Goal: Information Seeking & Learning: Find specific fact

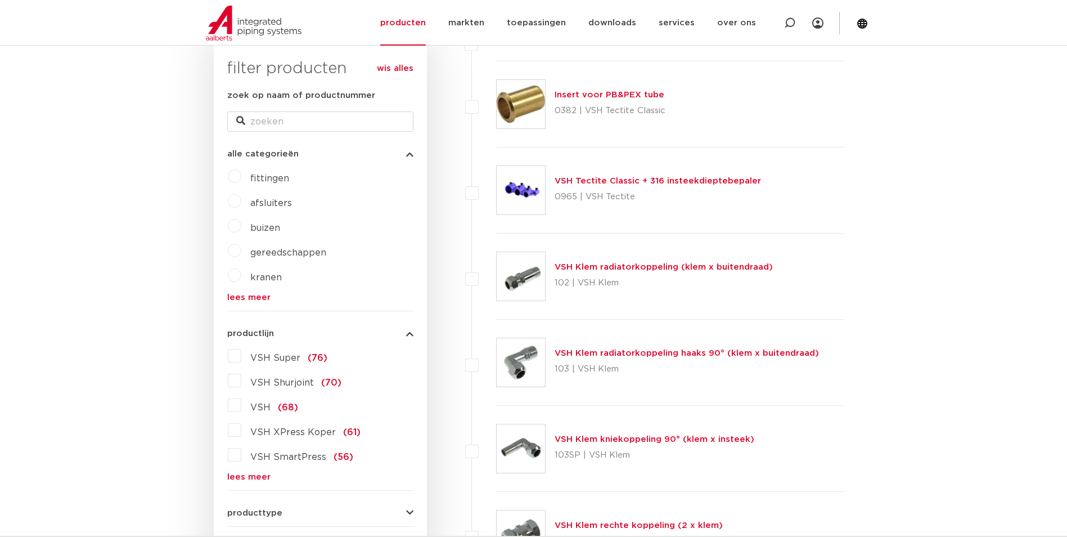
scroll to position [239, 0]
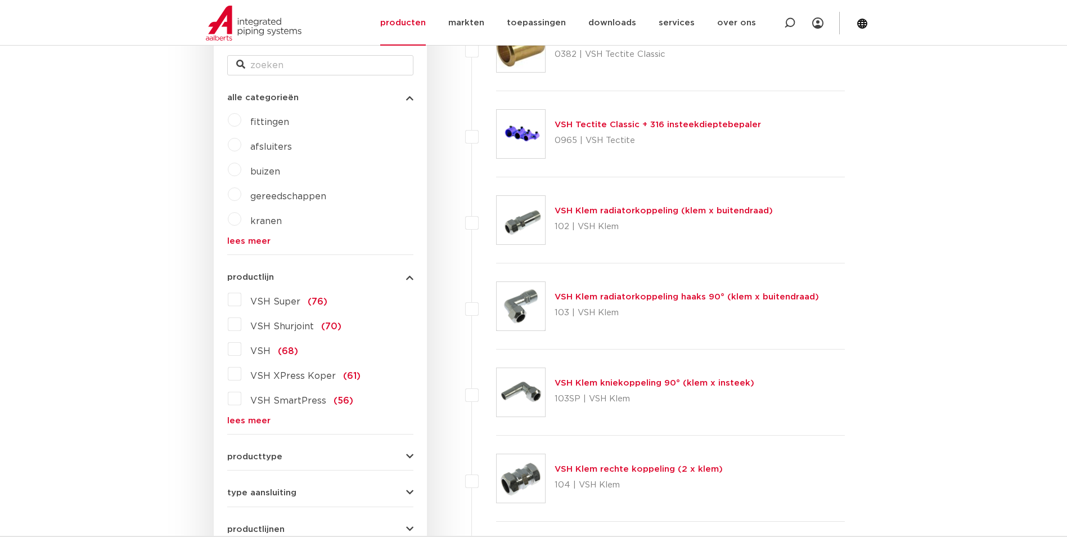
click at [256, 422] on link "lees meer" at bounding box center [320, 420] width 186 height 8
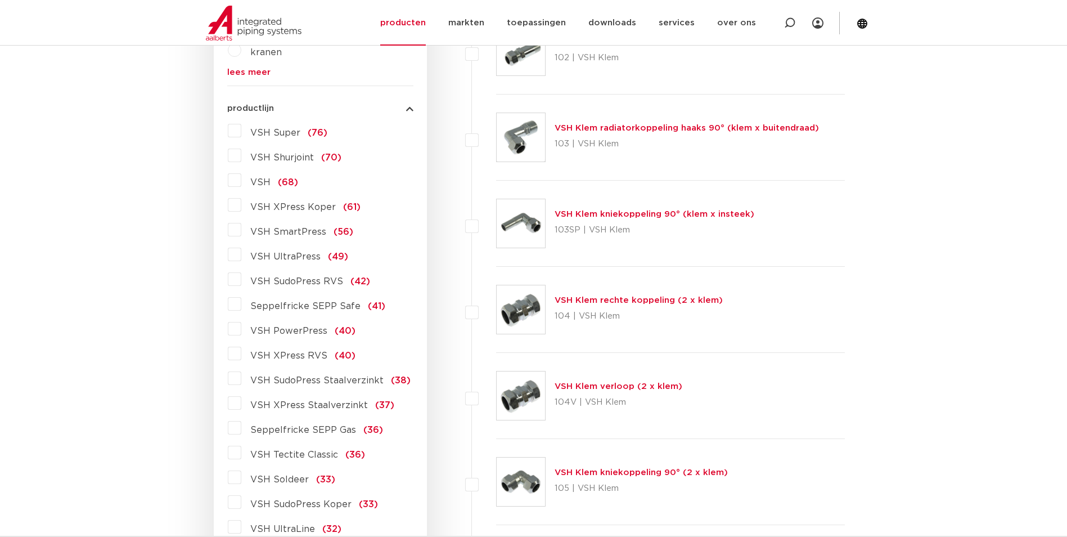
scroll to position [70, 0]
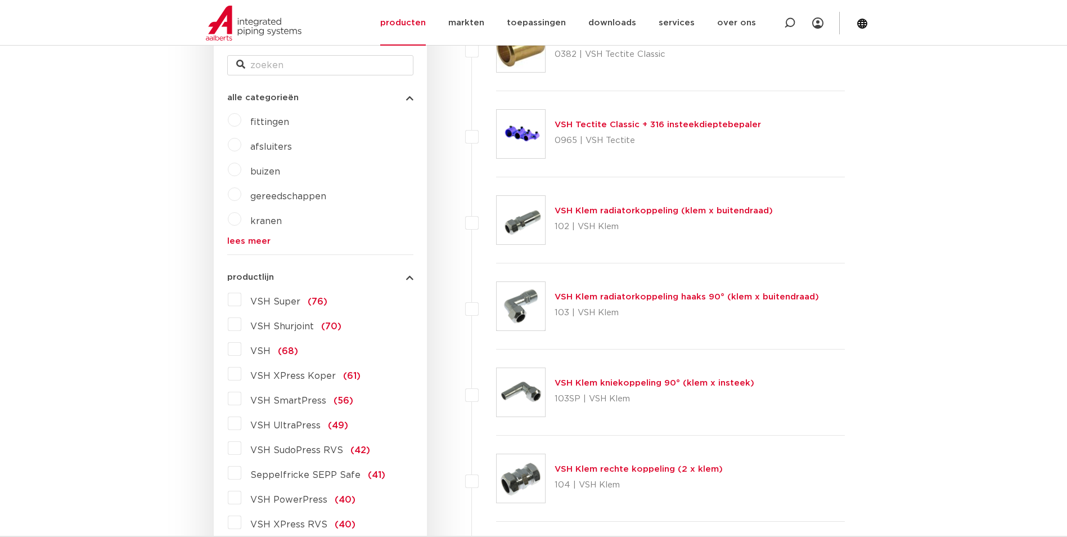
scroll to position [351, 0]
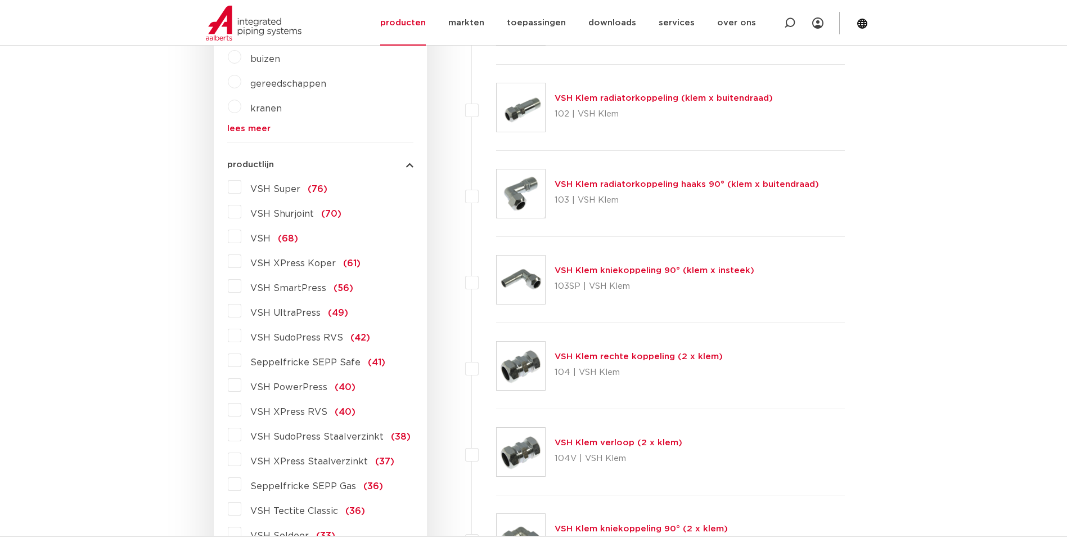
click at [241, 288] on label "VSH SmartPress (56)" at bounding box center [297, 286] width 112 height 18
click at [0, 0] on input "VSH SmartPress (56)" at bounding box center [0, 0] width 0 height 0
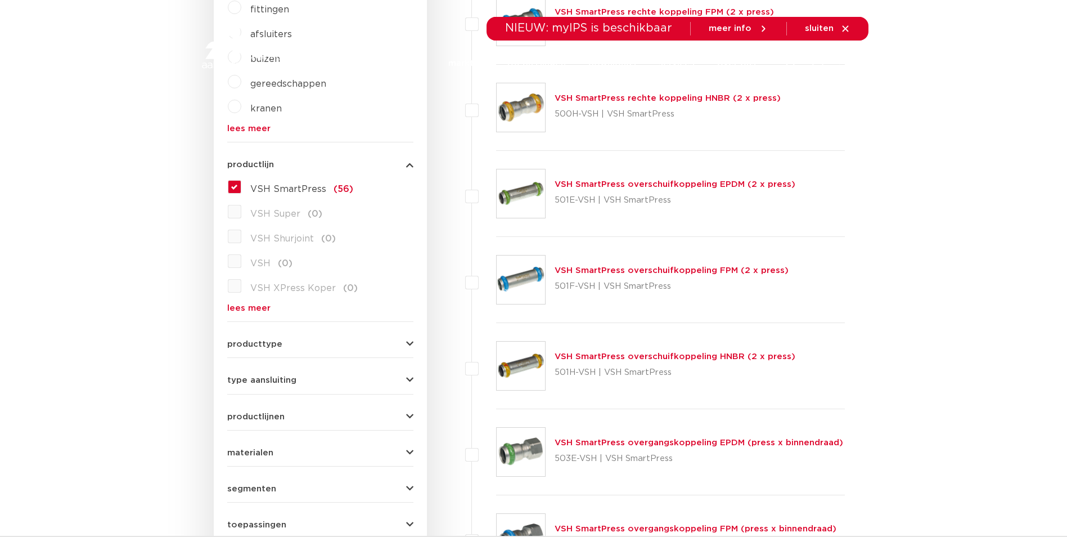
click at [241, 187] on label "VSH SmartPress (56)" at bounding box center [297, 187] width 112 height 18
click at [0, 0] on input "VSH SmartPress (56)" at bounding box center [0, 0] width 0 height 0
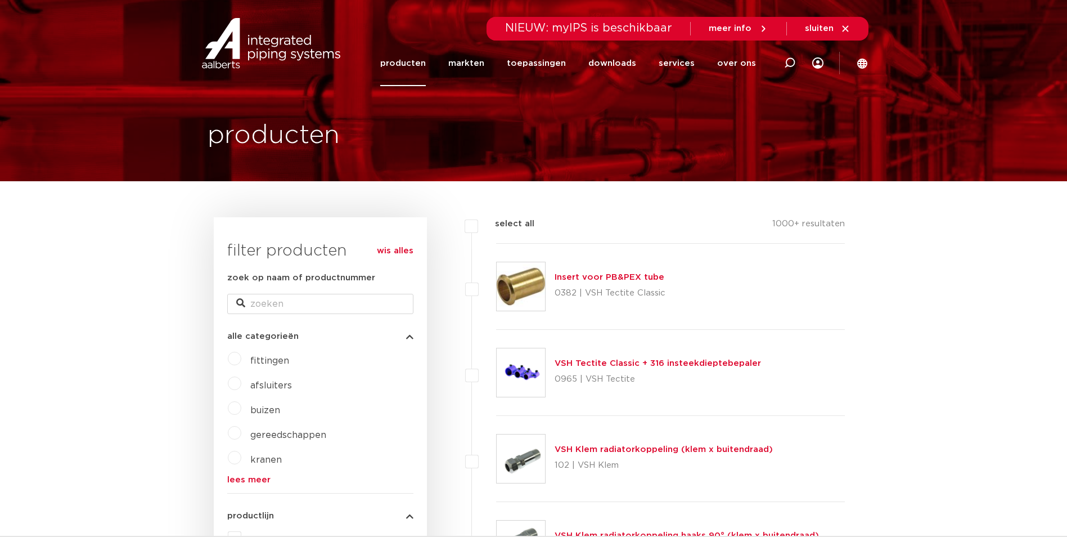
click at [411, 65] on link "producten" at bounding box center [403, 64] width 46 height 46
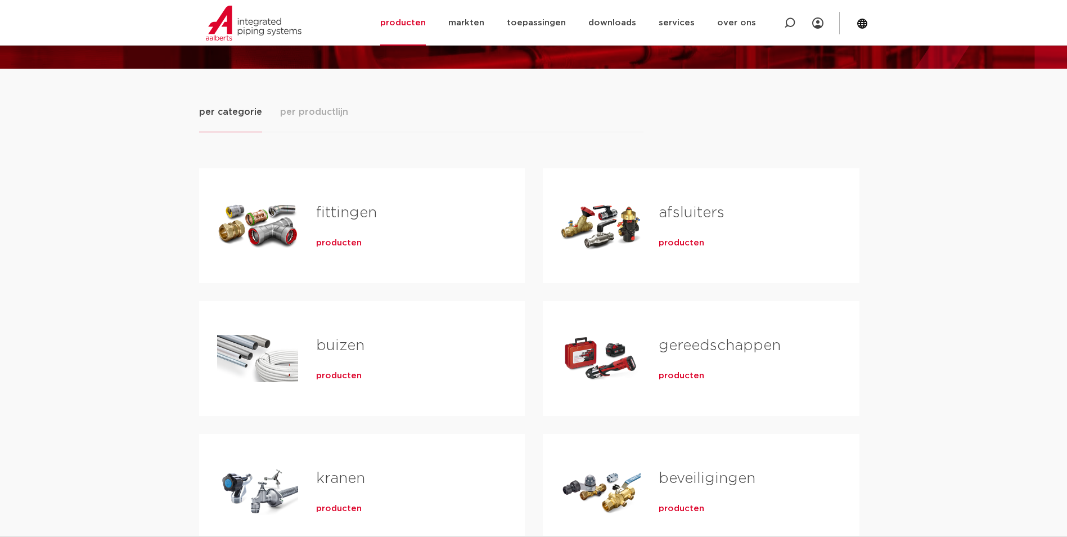
scroll to position [169, 0]
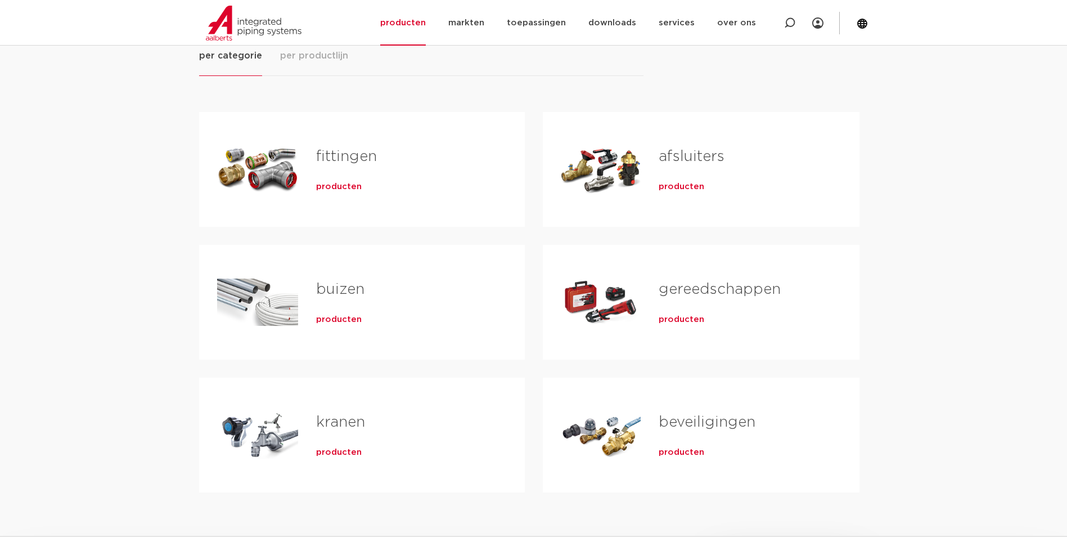
click at [251, 281] on div "Tabs. Open items met enter of spatie, sluit af met escape en navigeer met de pi…" at bounding box center [257, 302] width 81 height 79
click at [338, 309] on div "producten" at bounding box center [402, 317] width 173 height 16
click at [340, 317] on span "producten" at bounding box center [339, 319] width 46 height 11
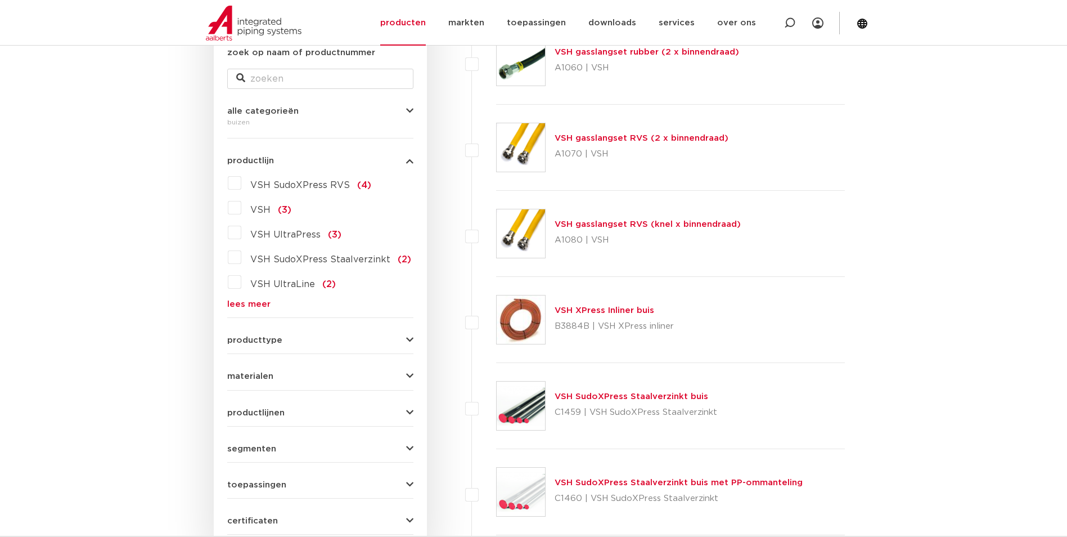
scroll to position [113, 0]
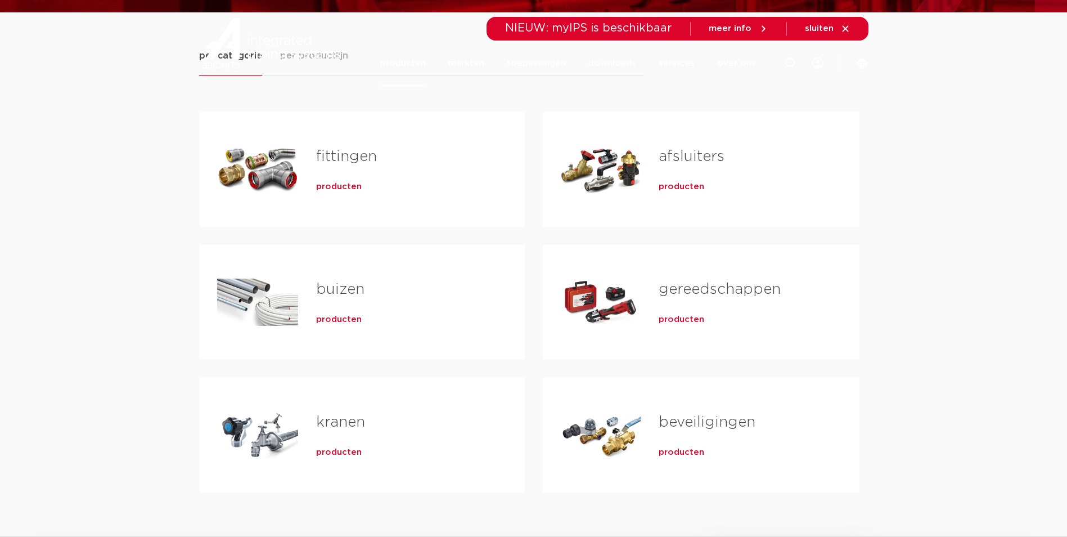
scroll to position [169, 0]
click at [334, 190] on span "producten" at bounding box center [339, 186] width 46 height 11
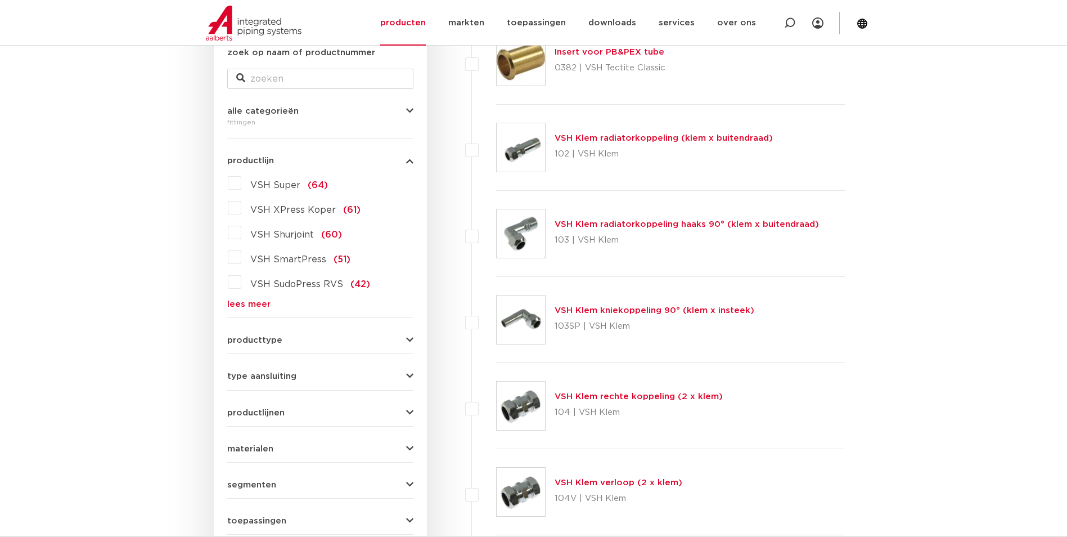
scroll to position [225, 0]
click at [253, 302] on link "lees meer" at bounding box center [320, 304] width 186 height 8
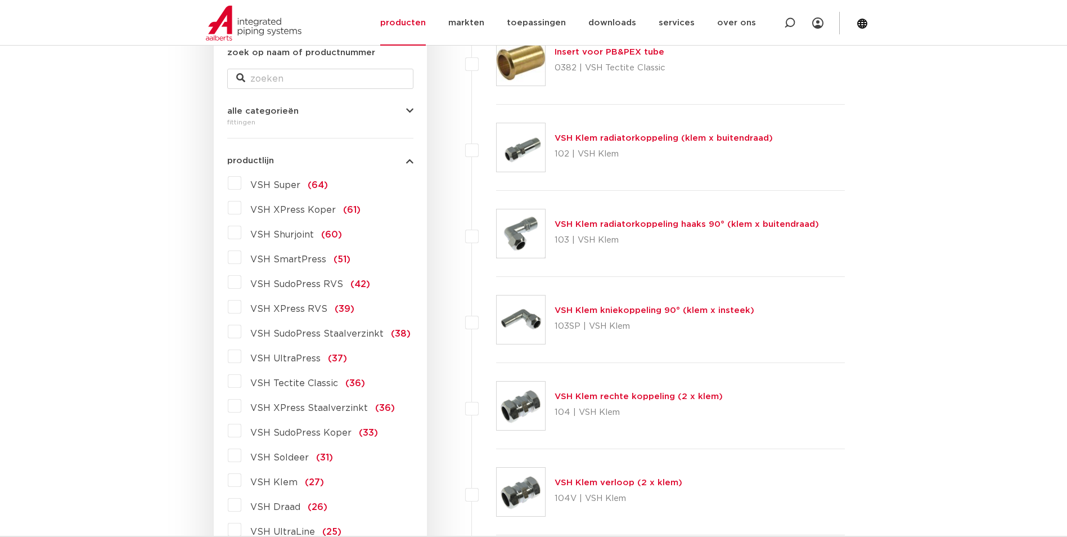
click at [241, 355] on label "VSH UltraPress (37)" at bounding box center [294, 356] width 106 height 18
click at [0, 0] on input "VSH UltraPress (37)" at bounding box center [0, 0] width 0 height 0
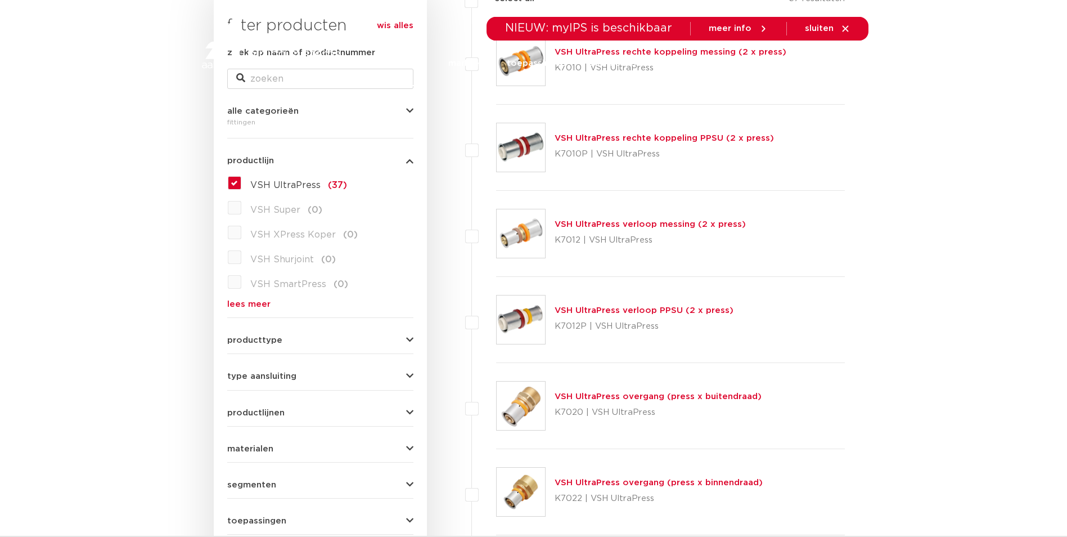
scroll to position [169, 0]
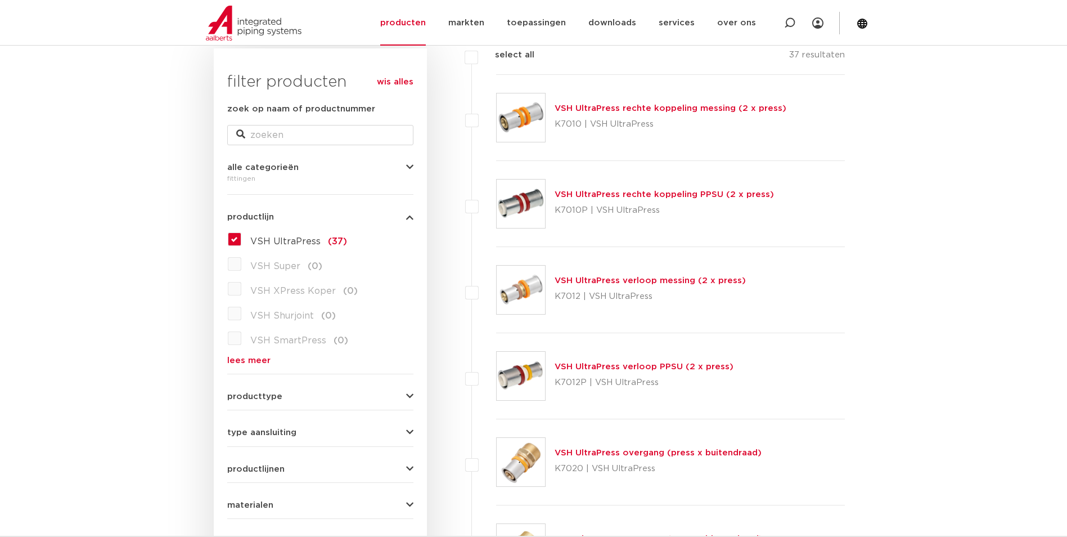
click at [642, 106] on link "VSH UltraPress rechte koppeling messing (2 x press)" at bounding box center [671, 108] width 232 height 8
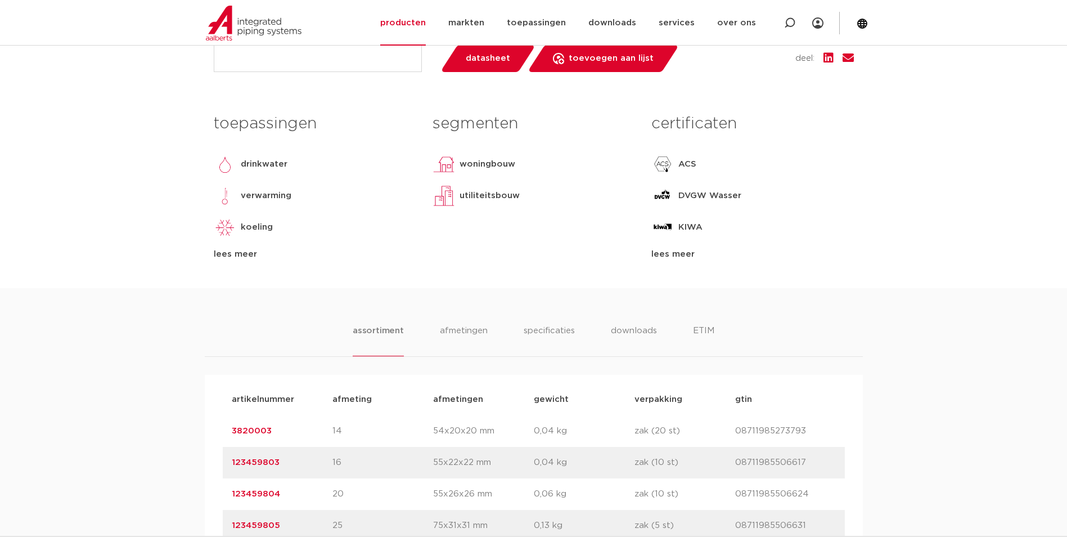
scroll to position [506, 0]
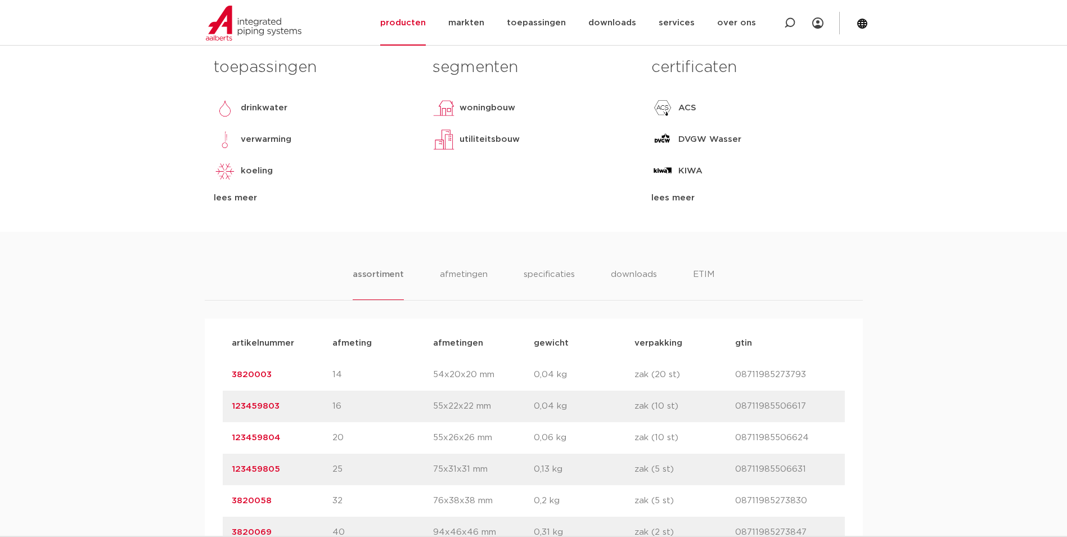
drag, startPoint x: 288, startPoint y: 406, endPoint x: 231, endPoint y: 405, distance: 56.8
click at [232, 405] on p "123459803" at bounding box center [282, 406] width 101 height 14
copy link "123459803"
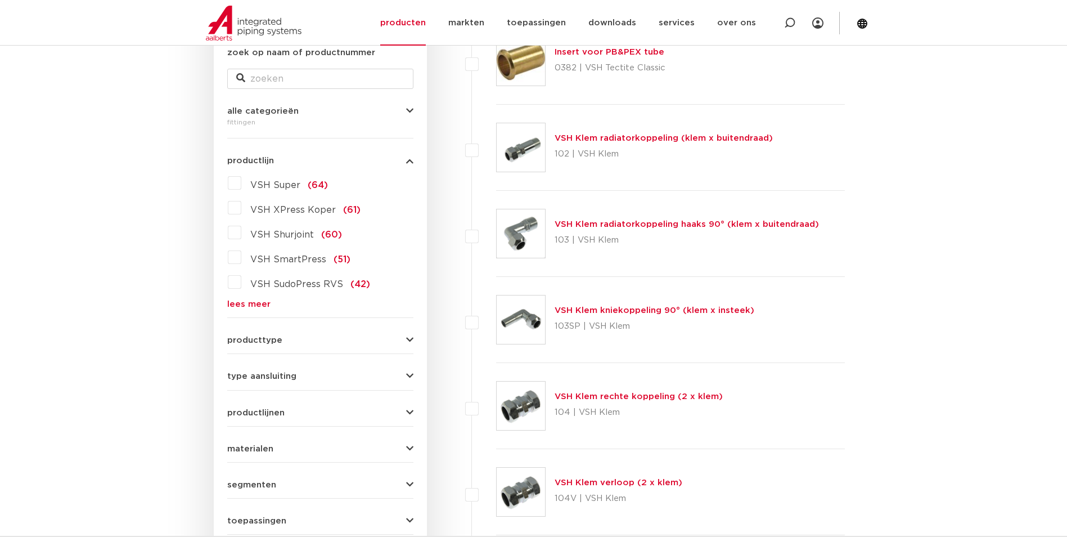
scroll to position [225, 0]
click at [241, 179] on label "VSH Super (64)" at bounding box center [284, 183] width 87 height 18
click at [0, 0] on input "VSH Super (64)" at bounding box center [0, 0] width 0 height 0
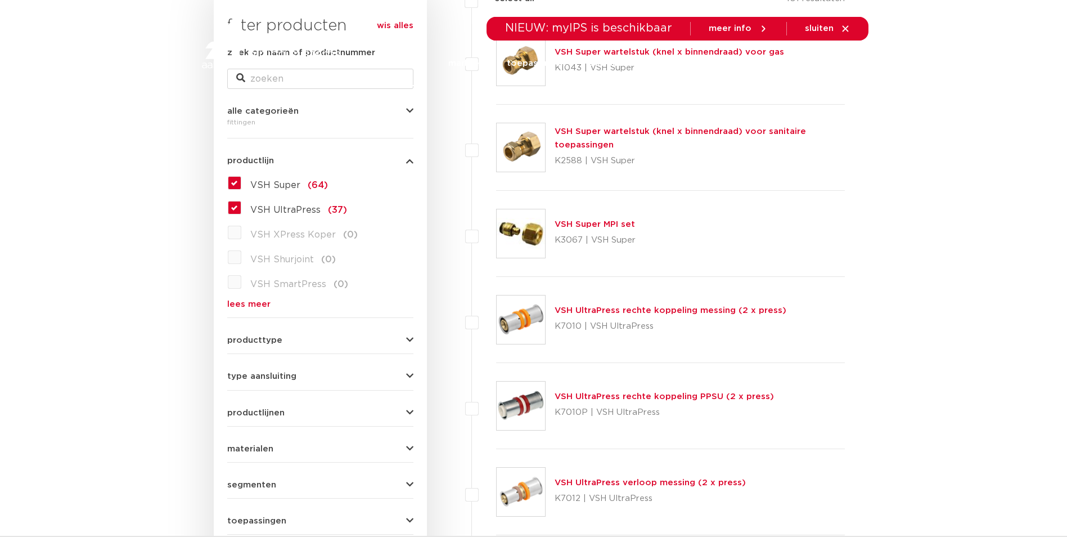
click at [241, 181] on label "VSH Super (64)" at bounding box center [284, 183] width 87 height 18
click at [0, 0] on input "VSH Super (64)" at bounding box center [0, 0] width 0 height 0
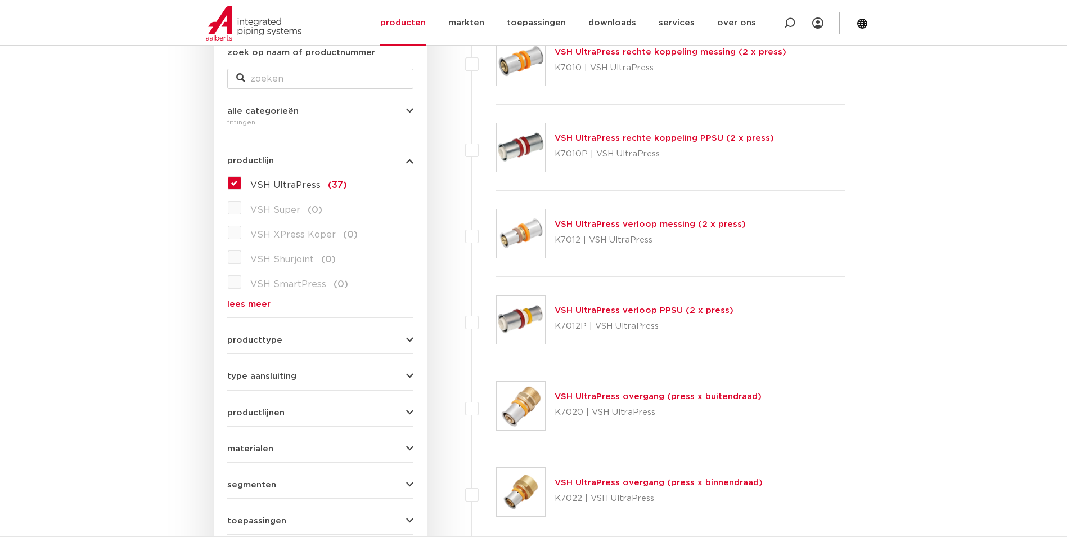
click at [673, 138] on link "VSH UltraPress rechte koppeling PPSU (2 x press)" at bounding box center [664, 138] width 219 height 8
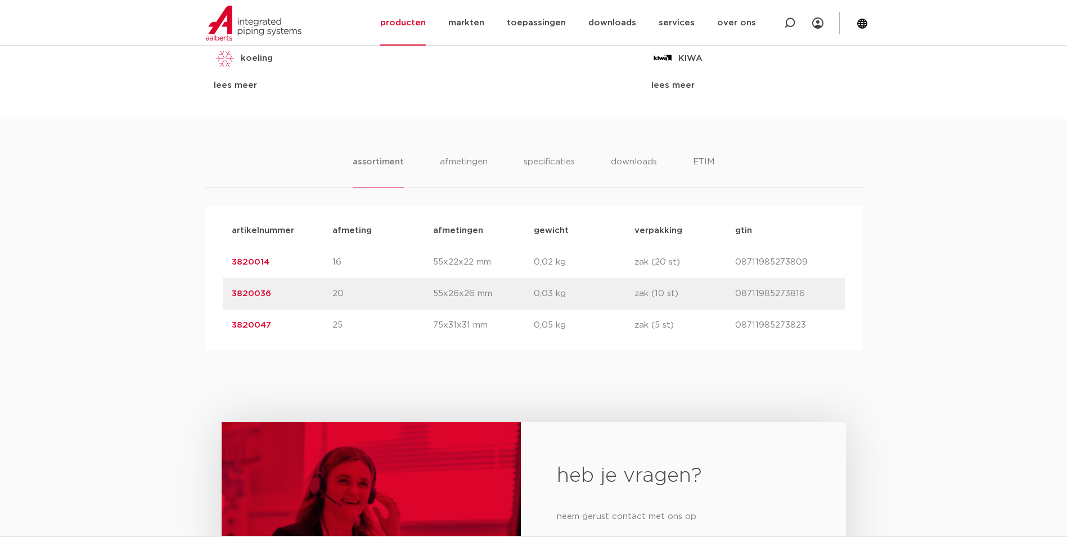
scroll to position [675, 0]
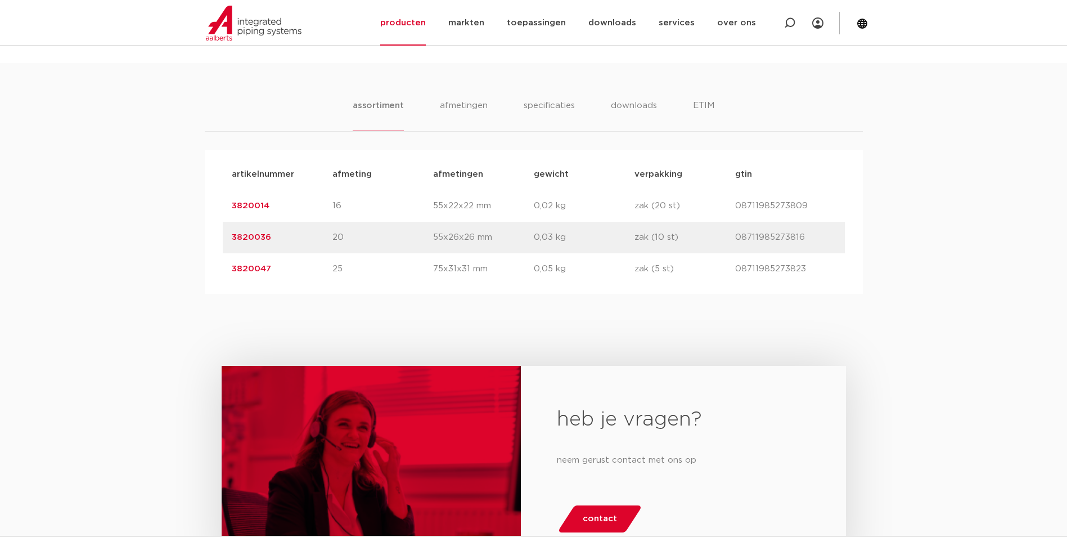
drag, startPoint x: 272, startPoint y: 203, endPoint x: 226, endPoint y: 203, distance: 45.6
click at [226, 203] on div "artikelnummer 3820014 afmeting 16 afmetingen 55x22x22 mm gewicht 0,02 kg verpak…" at bounding box center [534, 206] width 622 height 32
copy link "3820014"
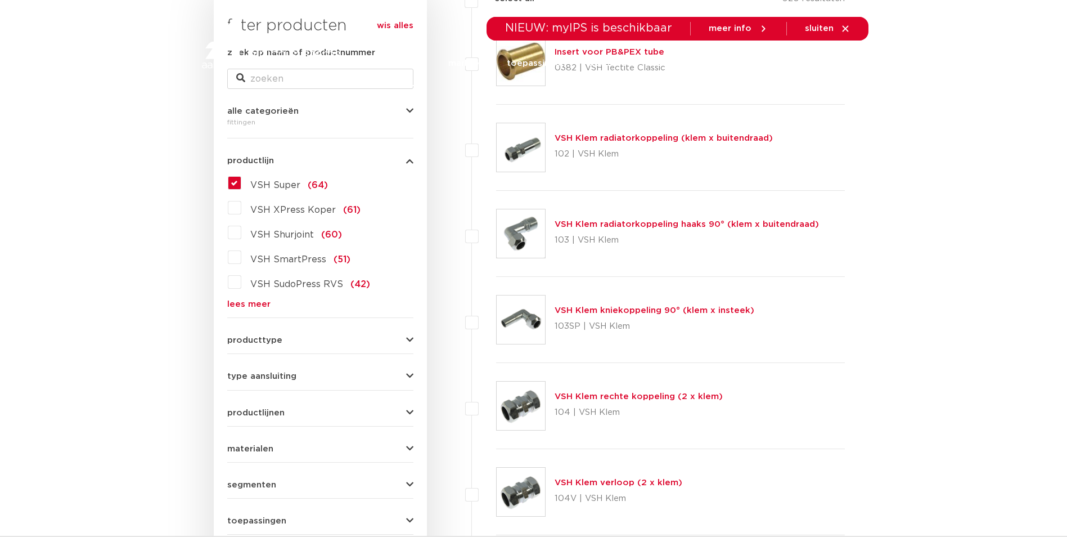
click at [241, 183] on label "VSH Super (64)" at bounding box center [284, 183] width 87 height 18
click at [0, 0] on input "VSH Super (64)" at bounding box center [0, 0] width 0 height 0
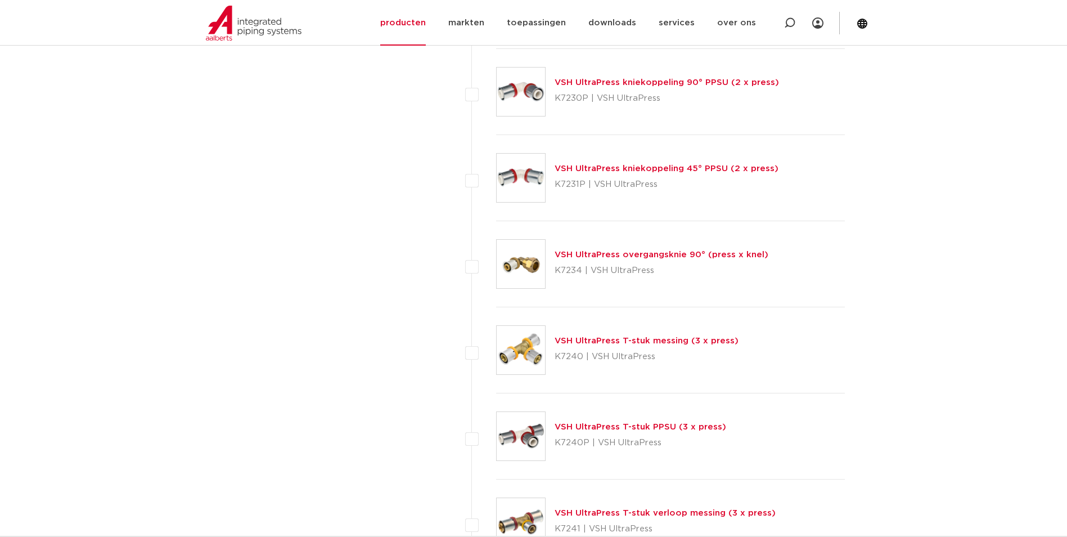
scroll to position [1800, 0]
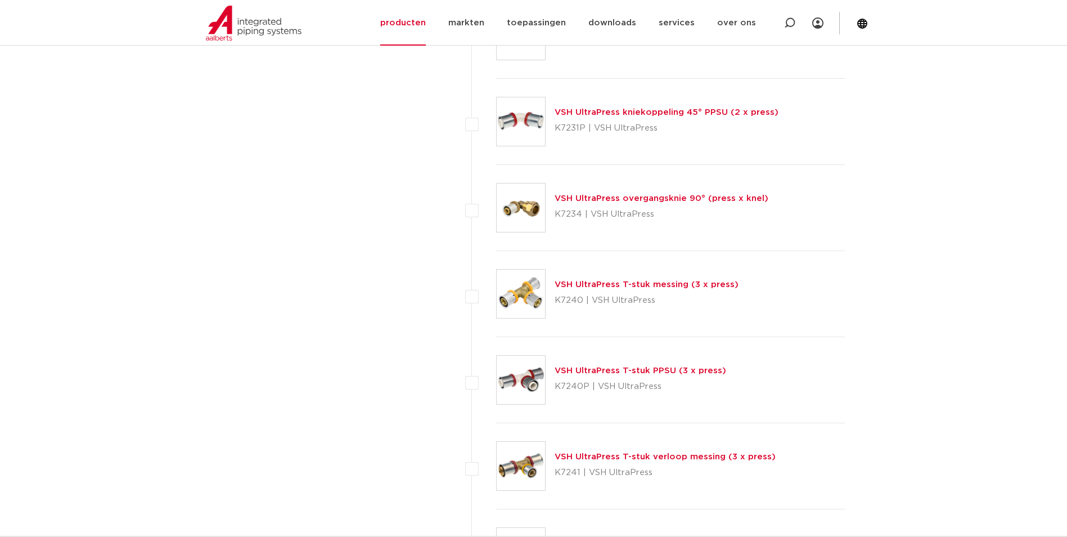
click at [623, 369] on link "VSH UltraPress T-stuk PPSU (3 x press)" at bounding box center [641, 370] width 172 height 8
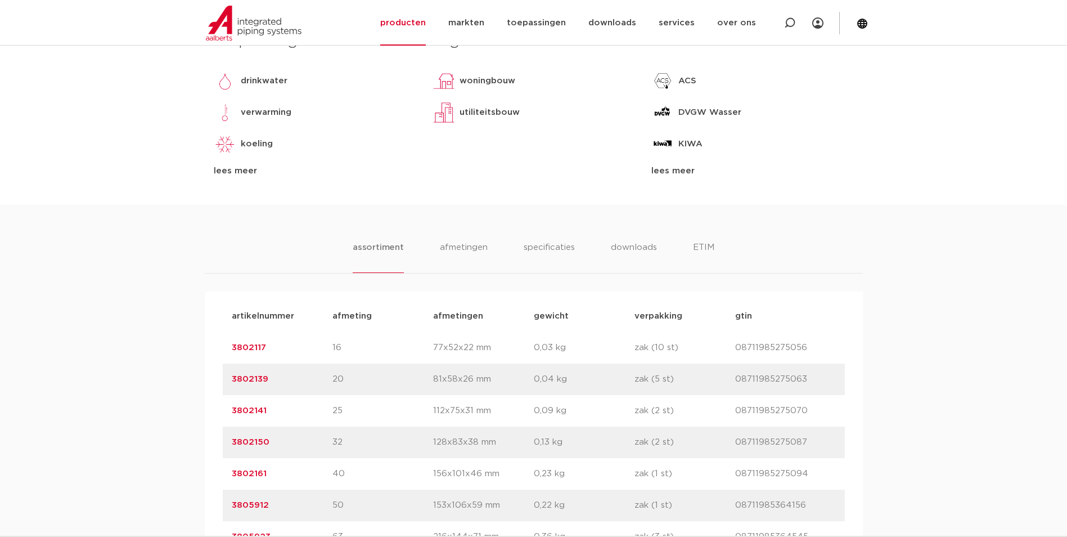
scroll to position [563, 0]
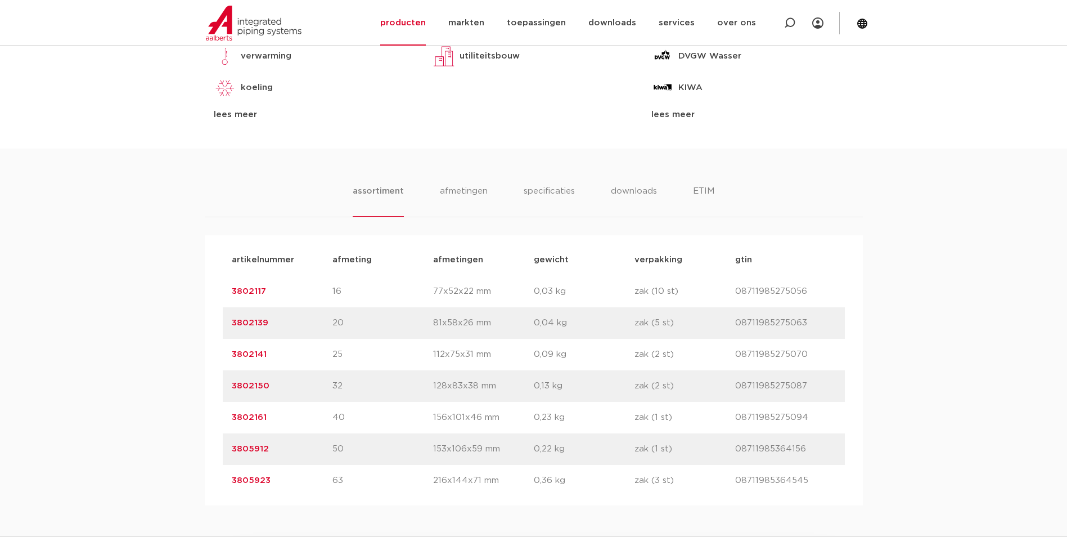
drag, startPoint x: 304, startPoint y: 292, endPoint x: 226, endPoint y: 293, distance: 78.2
click at [226, 293] on div "artikelnummer 3802117 afmeting 16 [GEOGRAPHIC_DATA] 77x52x22 mm gewicht 0,03 kg…" at bounding box center [534, 292] width 622 height 32
copy link "3802117"
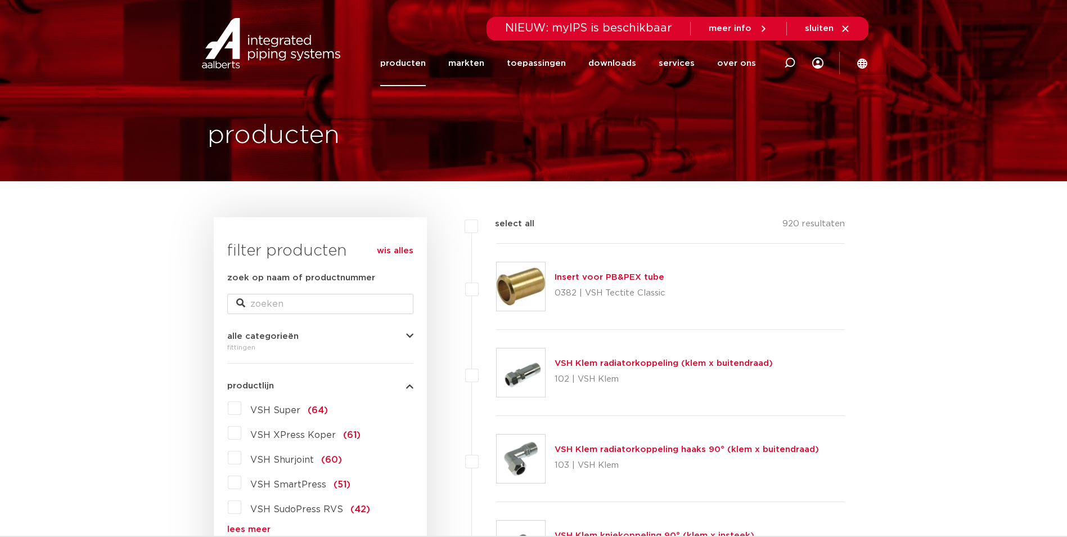
scroll to position [56, 0]
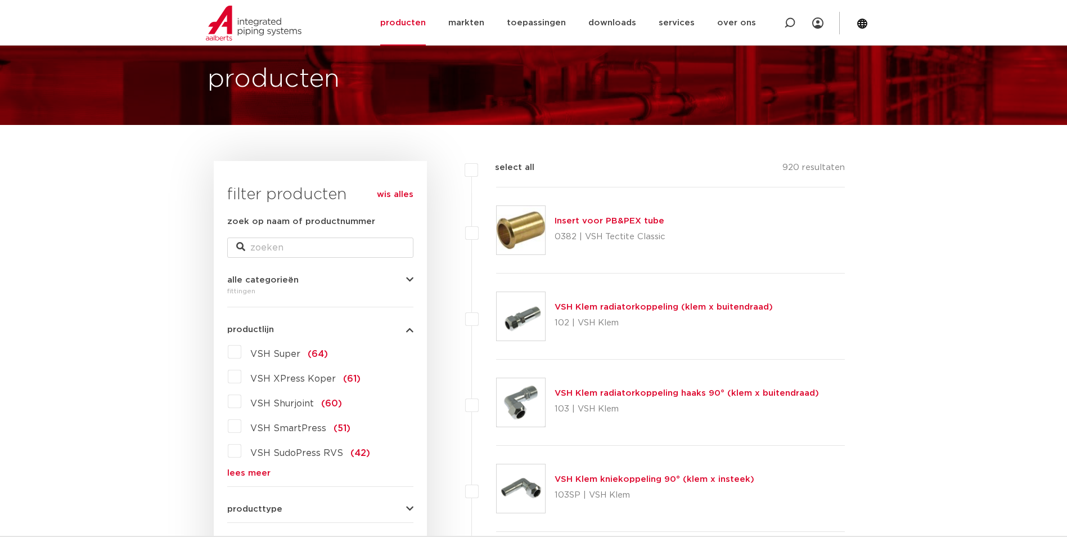
click at [243, 470] on link "lees meer" at bounding box center [320, 473] width 186 height 8
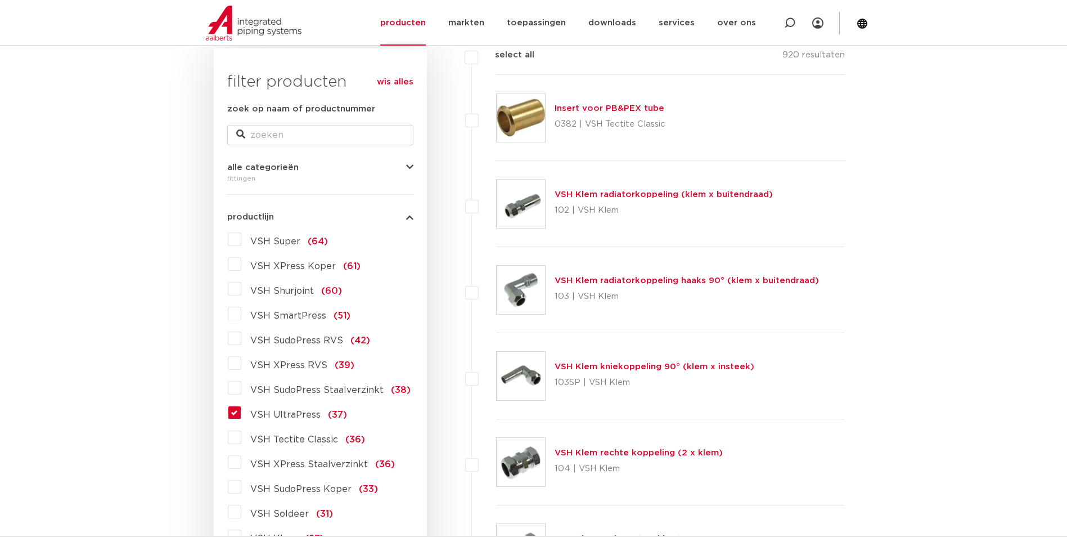
click at [241, 415] on label "VSH UltraPress (37)" at bounding box center [294, 412] width 106 height 18
click at [0, 0] on input "VSH UltraPress (37)" at bounding box center [0, 0] width 0 height 0
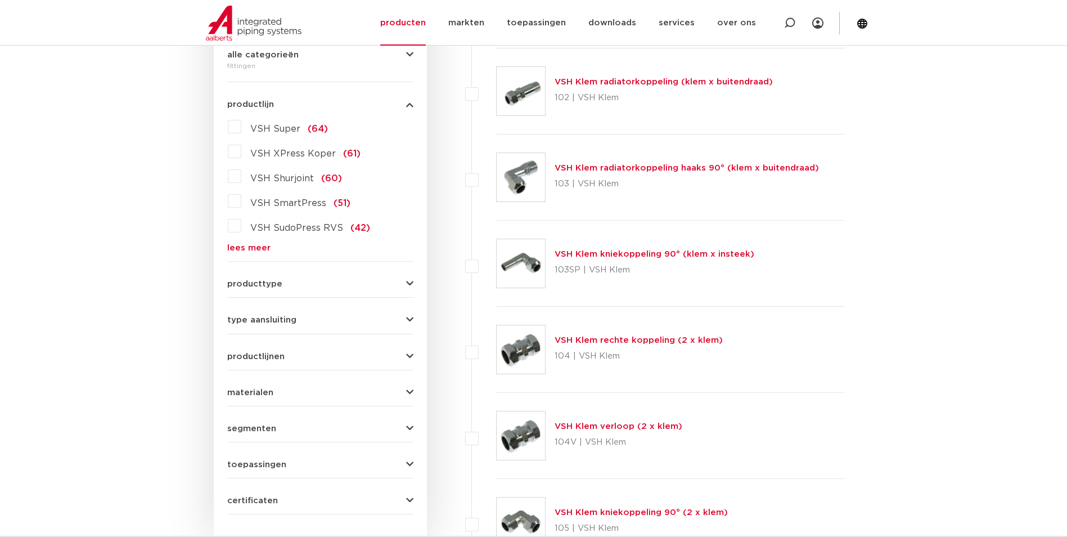
scroll to position [281, 0]
click at [257, 244] on link "lees meer" at bounding box center [320, 248] width 186 height 8
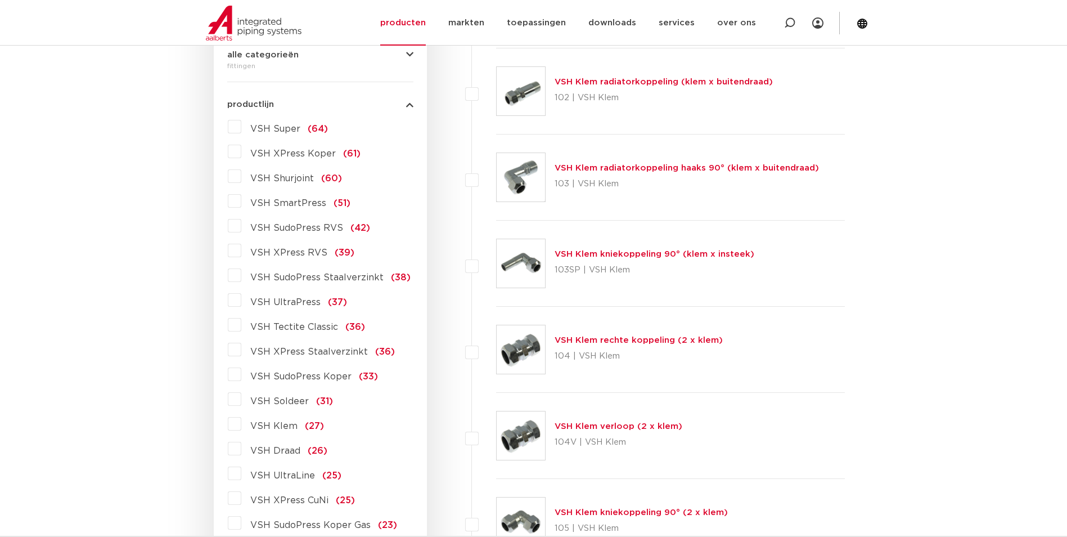
click at [241, 300] on label "VSH UltraPress (37)" at bounding box center [294, 300] width 106 height 18
click at [0, 0] on input "VSH UltraPress (37)" at bounding box center [0, 0] width 0 height 0
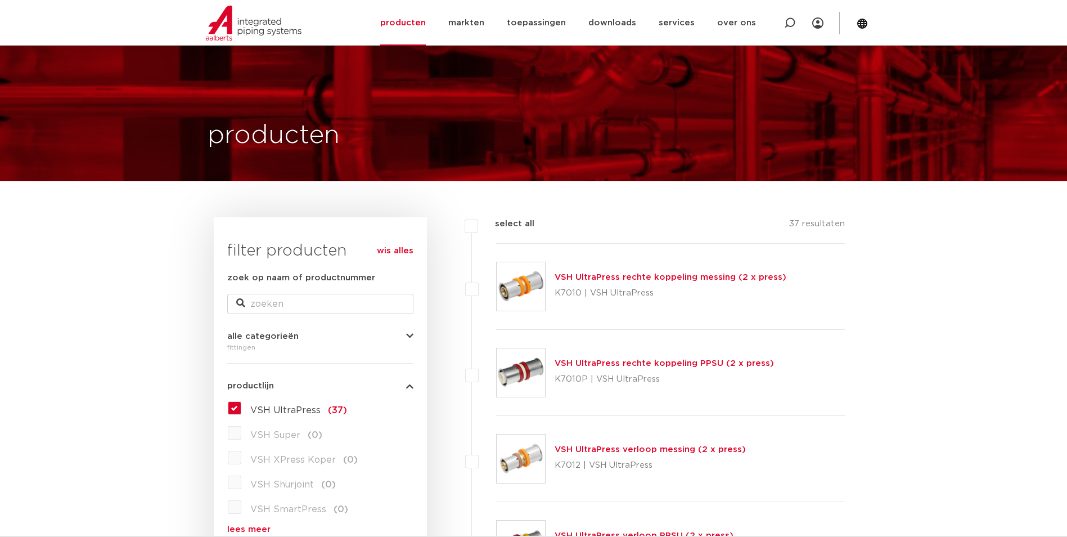
scroll to position [113, 0]
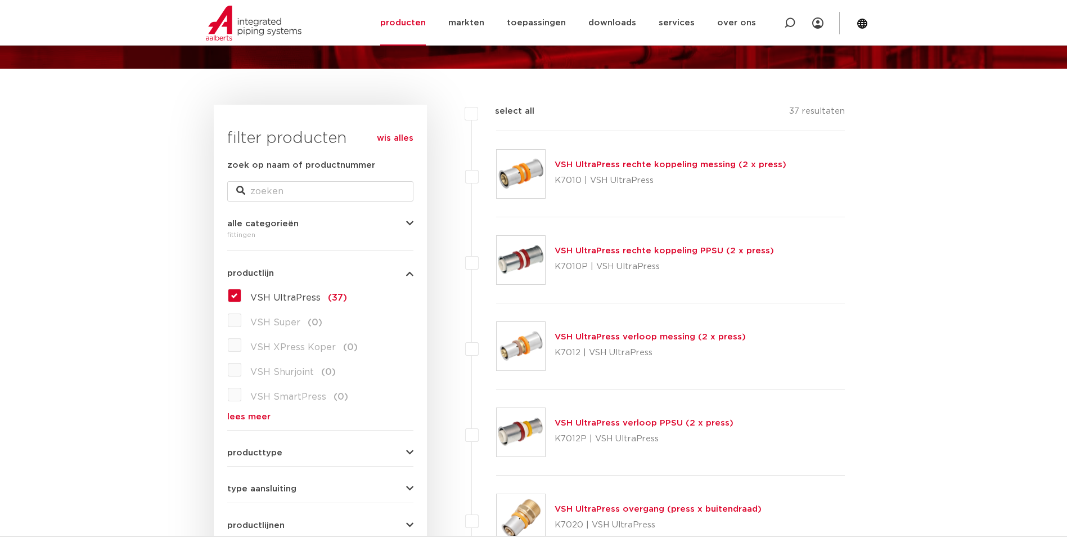
click at [663, 424] on link "VSH UltraPress verloop PPSU (2 x press)" at bounding box center [644, 423] width 179 height 8
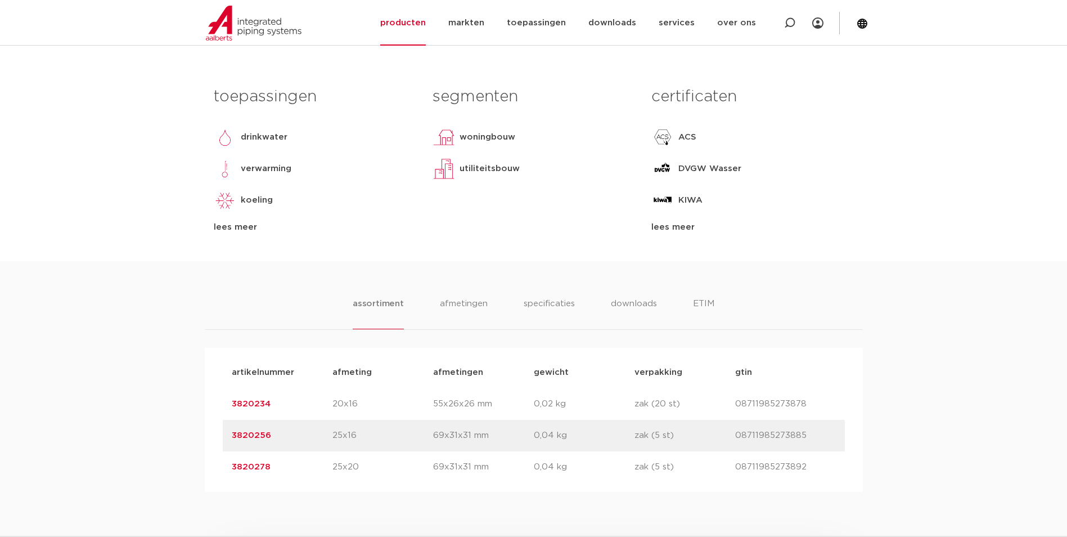
scroll to position [506, 0]
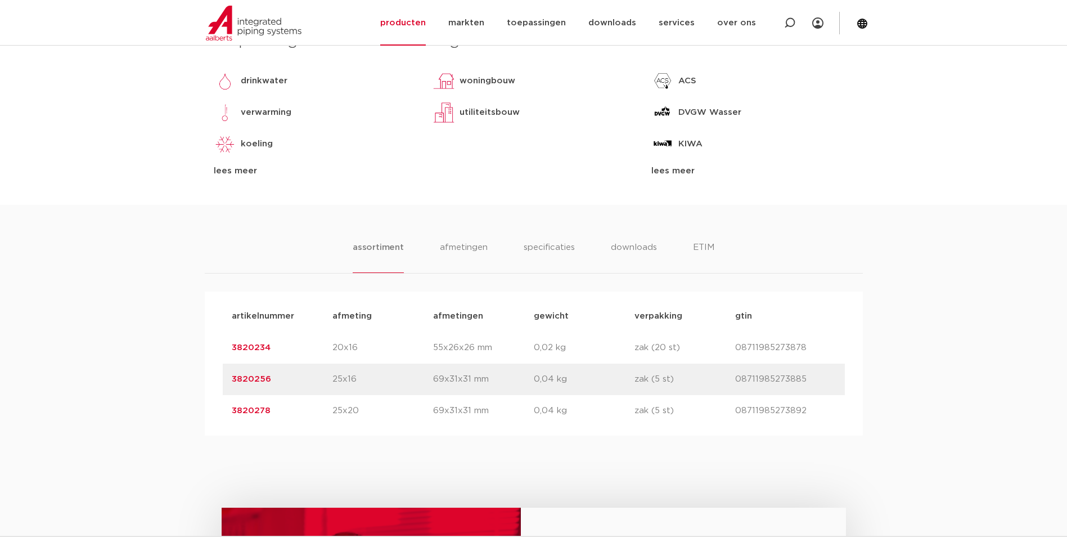
drag, startPoint x: 280, startPoint y: 349, endPoint x: 213, endPoint y: 347, distance: 66.4
click at [213, 347] on div "artikelnummer afmeting afmetingen gewicht verpakking gtin artikelnummer 3820234…" at bounding box center [534, 363] width 658 height 144
copy link "3820234"
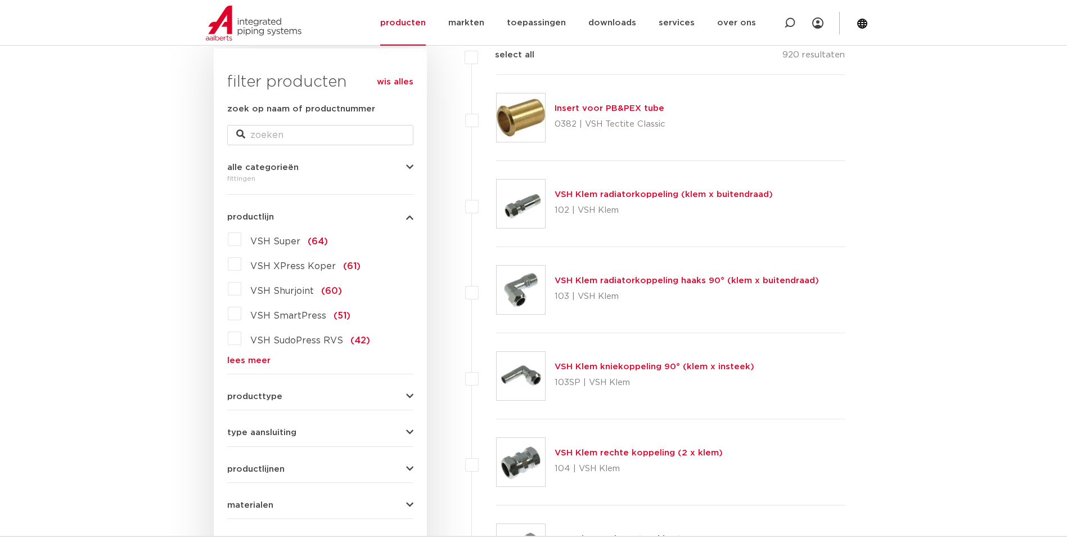
click at [250, 366] on form "zoek op naam of productnummer alle categorieën fittingen fittingen afsluiters b…" at bounding box center [320, 364] width 186 height 524
click at [251, 362] on link "lees meer" at bounding box center [320, 360] width 186 height 8
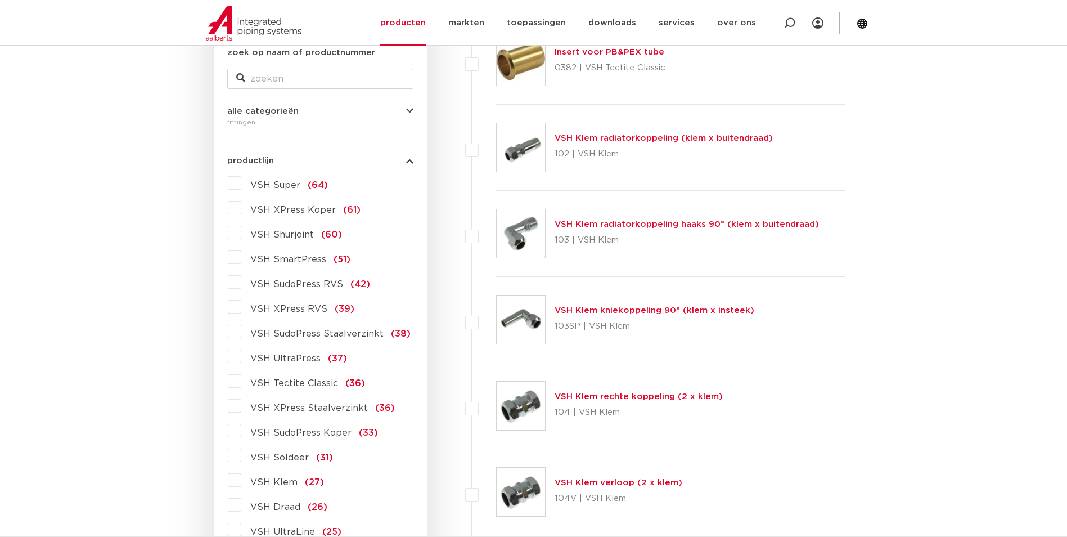
scroll to position [281, 0]
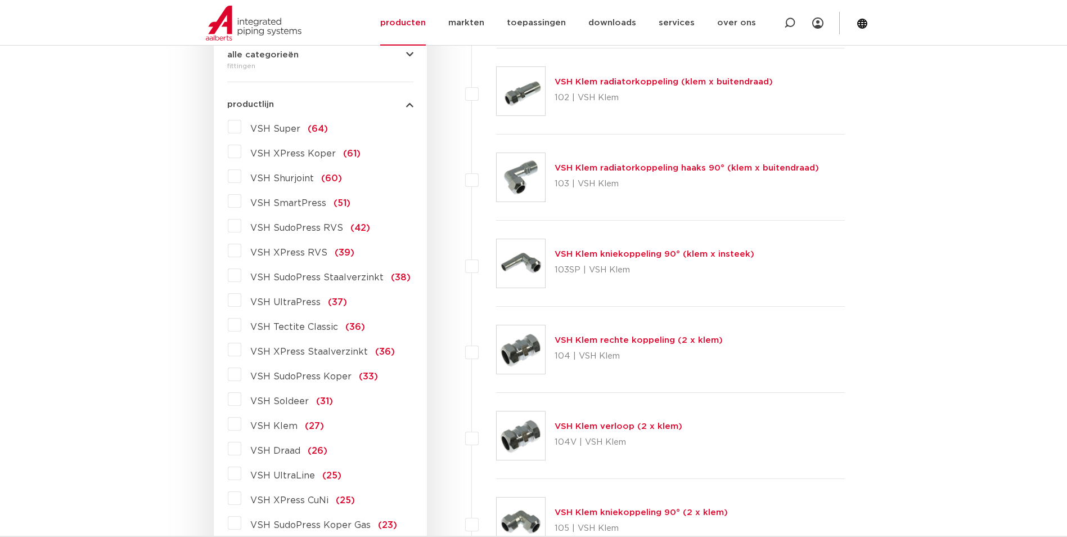
click at [241, 297] on label "VSH UltraPress (37)" at bounding box center [294, 300] width 106 height 18
click at [0, 0] on input "VSH UltraPress (37)" at bounding box center [0, 0] width 0 height 0
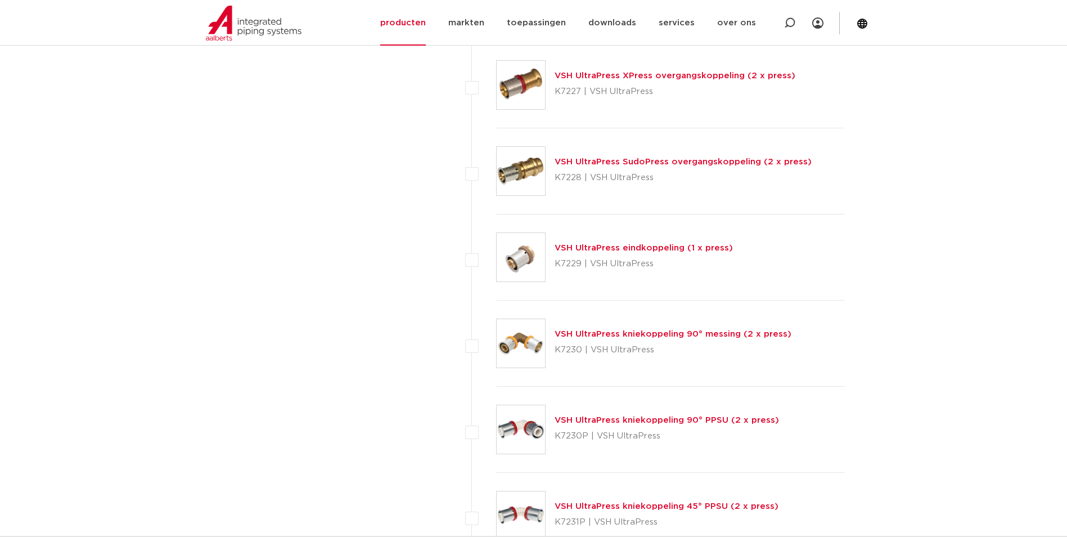
scroll to position [1463, 0]
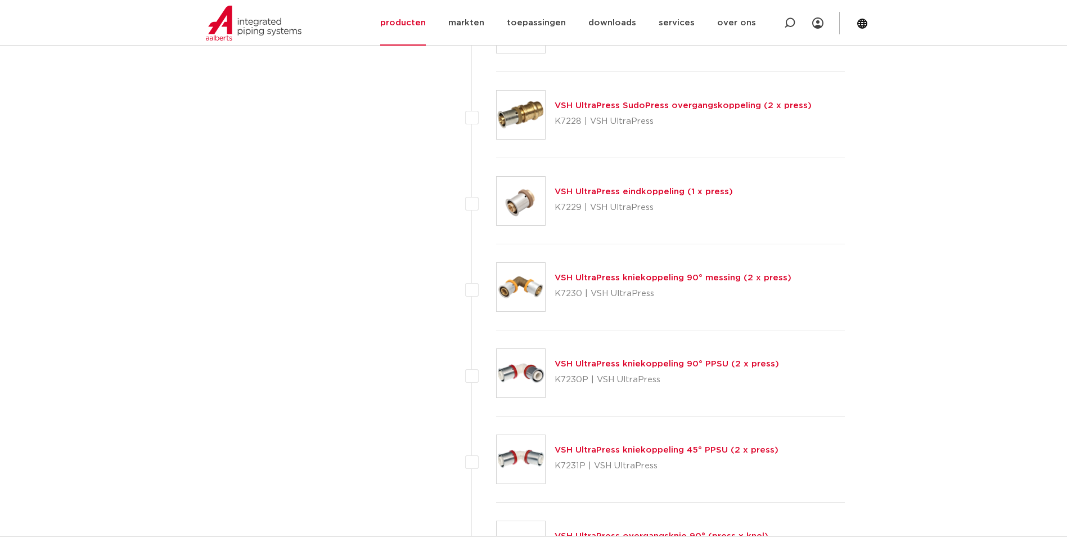
click at [664, 363] on link "VSH UltraPress kniekoppeling 90° PPSU (2 x press)" at bounding box center [667, 364] width 224 height 8
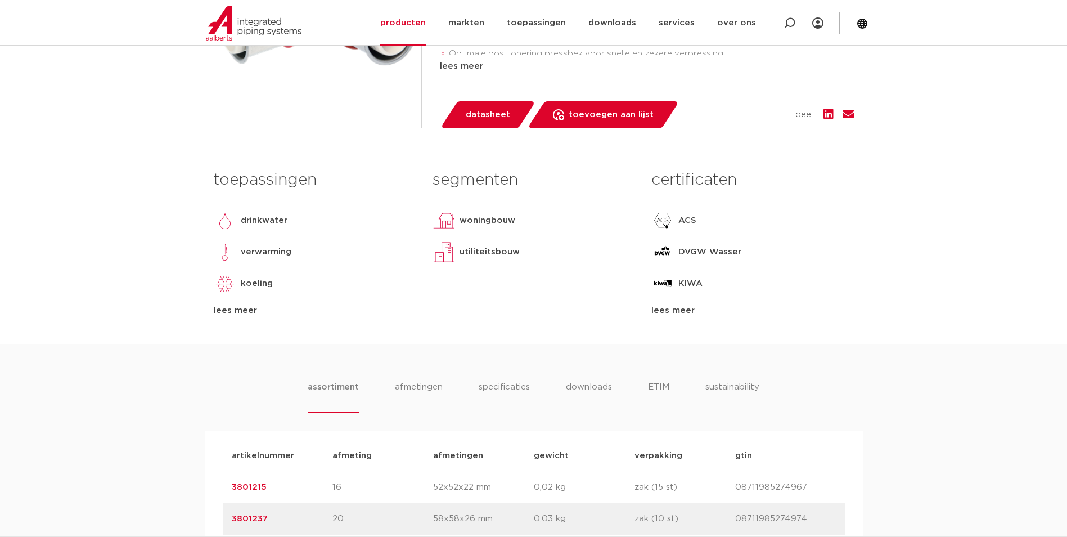
drag, startPoint x: 285, startPoint y: 487, endPoint x: 209, endPoint y: 487, distance: 75.4
click at [242, 519] on link "3801237" at bounding box center [250, 518] width 36 height 8
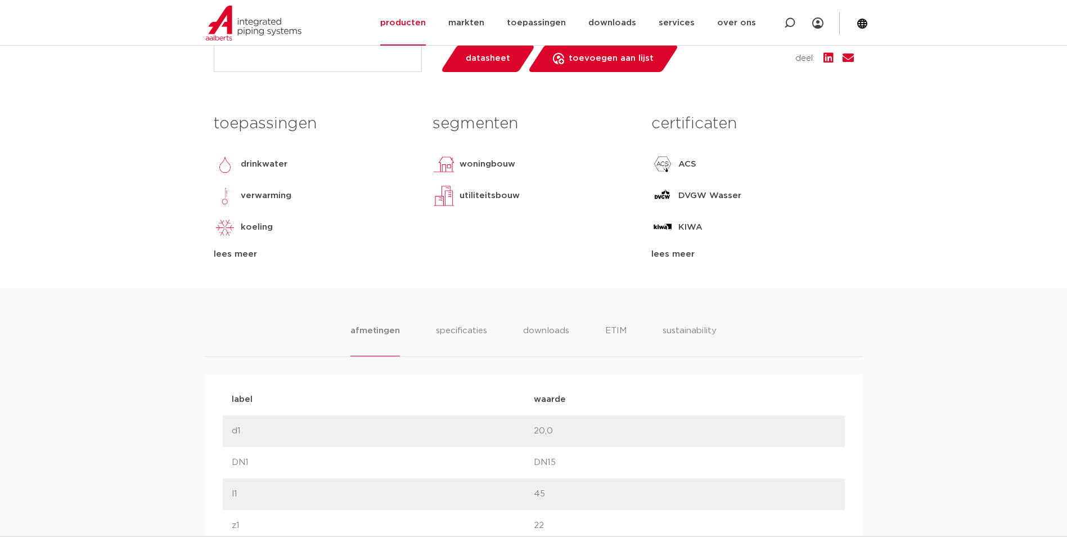
scroll to position [563, 0]
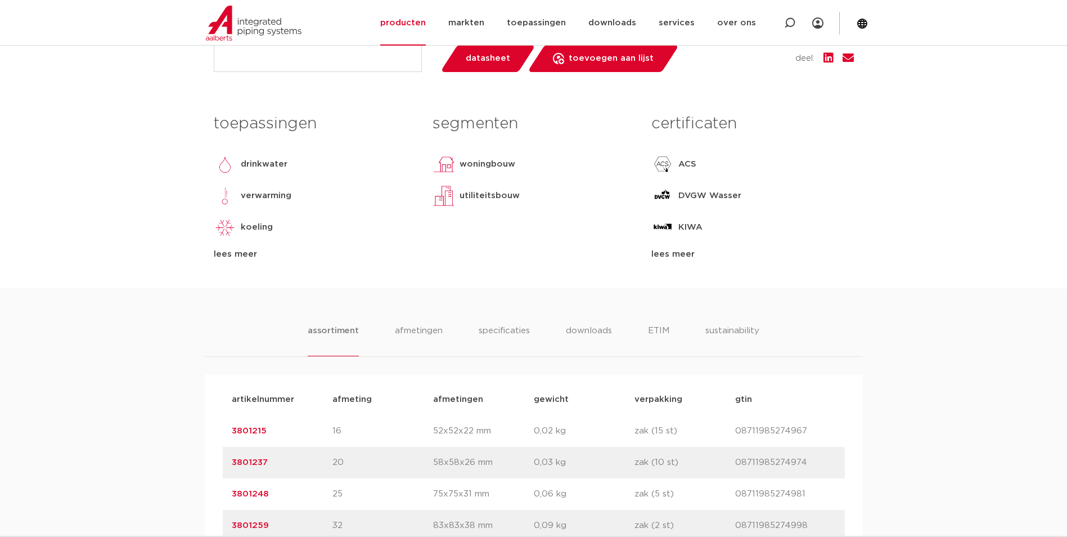
scroll to position [450, 0]
drag, startPoint x: 272, startPoint y: 455, endPoint x: 221, endPoint y: 455, distance: 51.2
click at [221, 455] on div "artikelnummer afmeting [GEOGRAPHIC_DATA] gewicht verpakking gtin artikelnummer …" at bounding box center [534, 510] width 658 height 270
copy link "3801237"
